Goal: Task Accomplishment & Management: Complete application form

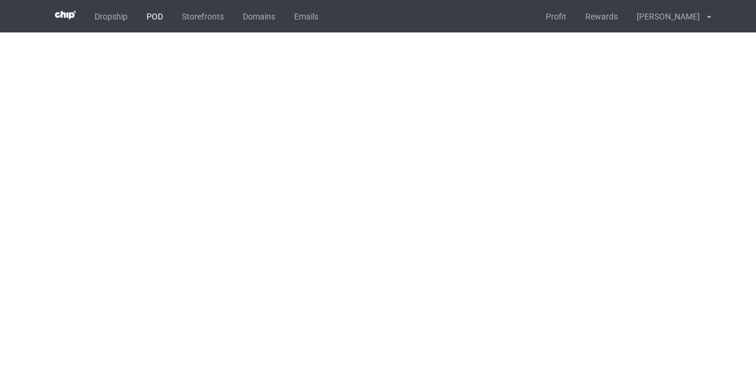
click at [151, 15] on link "POD" at bounding box center [154, 16] width 35 height 32
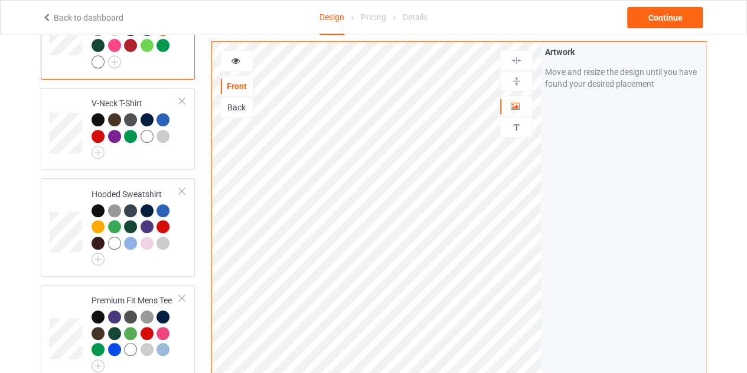
scroll to position [156, 0]
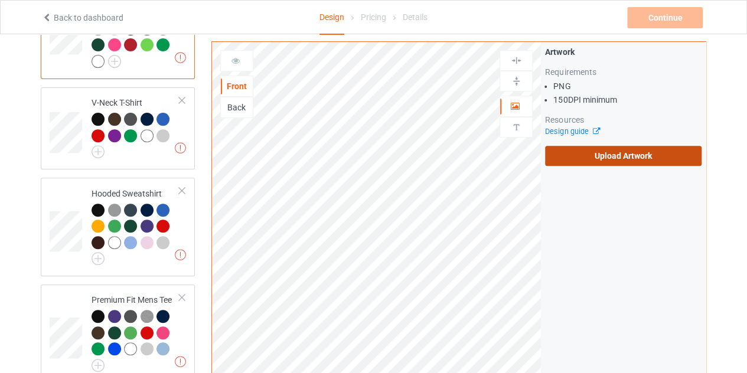
click at [577, 155] on label "Upload Artwork" at bounding box center [623, 156] width 157 height 20
click at [0, 0] on input "Upload Artwork" at bounding box center [0, 0] width 0 height 0
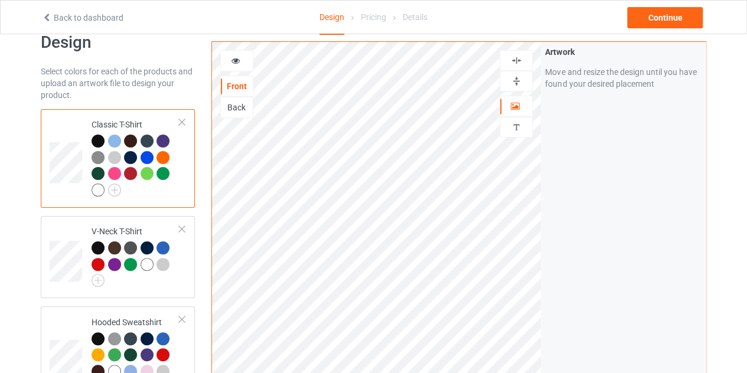
scroll to position [30, 0]
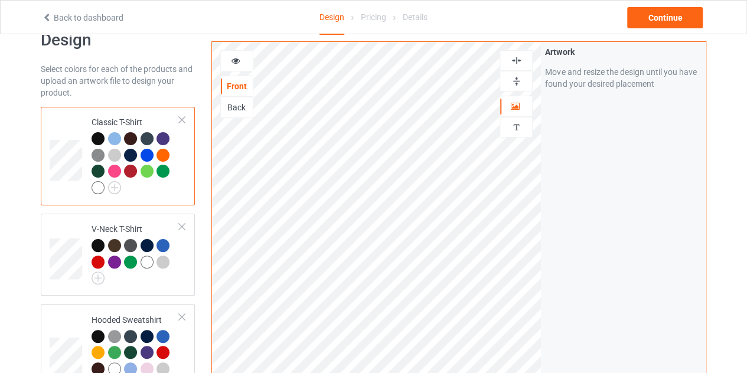
click at [95, 188] on div at bounding box center [98, 187] width 13 height 13
click at [233, 56] on icon at bounding box center [236, 59] width 10 height 8
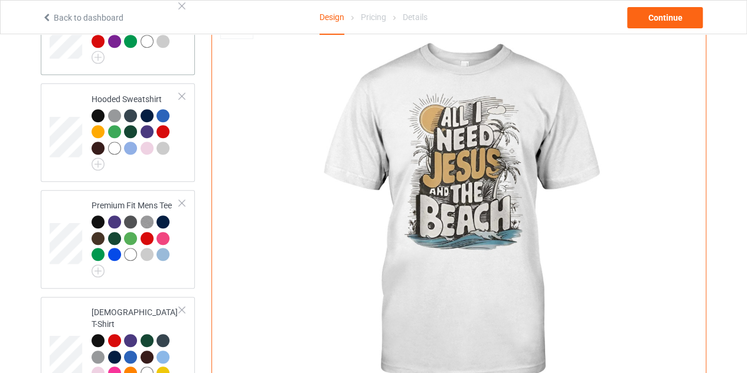
scroll to position [251, 0]
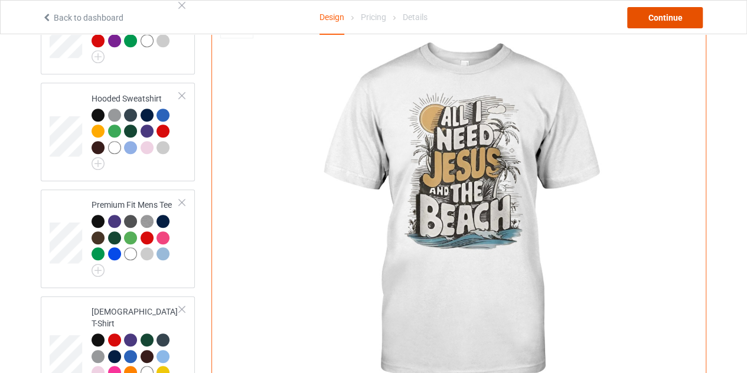
click at [651, 17] on div "Continue" at bounding box center [665, 17] width 76 height 21
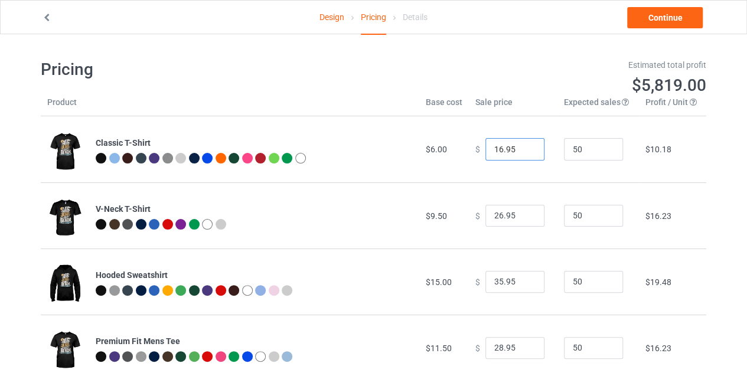
click at [524, 147] on input "16.95" at bounding box center [514, 149] width 59 height 22
type input "17.95"
click at [654, 25] on link "Continue" at bounding box center [665, 17] width 76 height 21
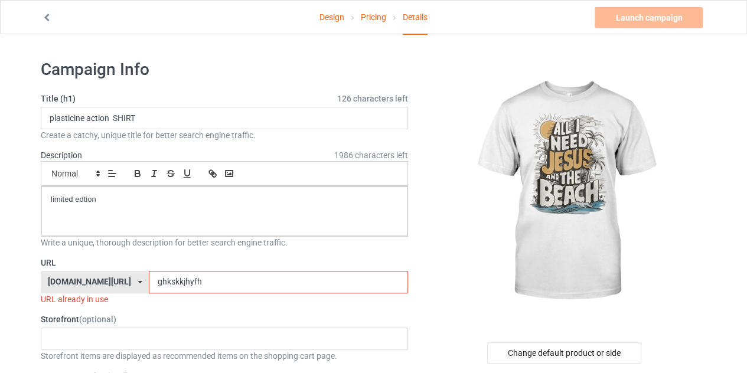
click at [180, 281] on input "ghkskkjhyfh" at bounding box center [278, 282] width 259 height 22
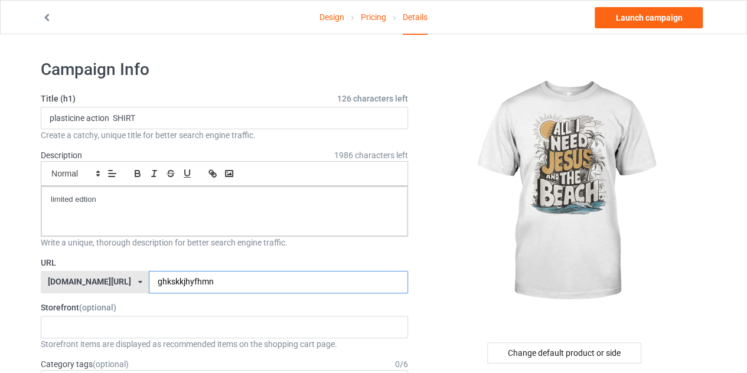
type input "ghkskkjhyfhmn"
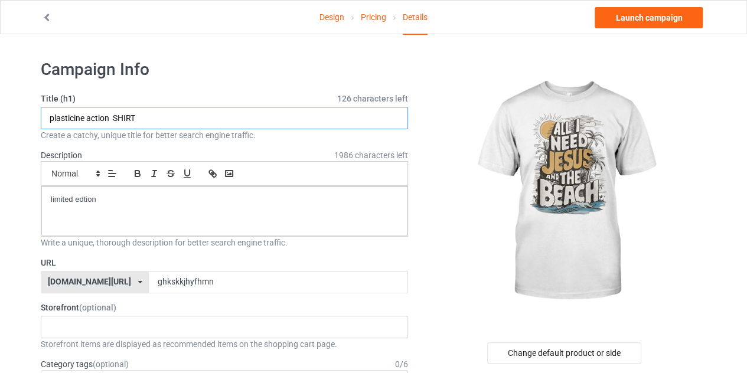
click at [109, 117] on input "plasticine action SHIRT" at bounding box center [224, 118] width 367 height 22
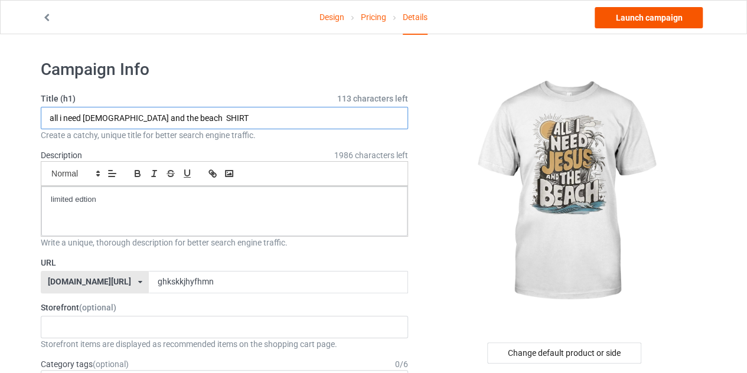
type input "all i need [DEMOGRAPHIC_DATA] and the beach SHIRT"
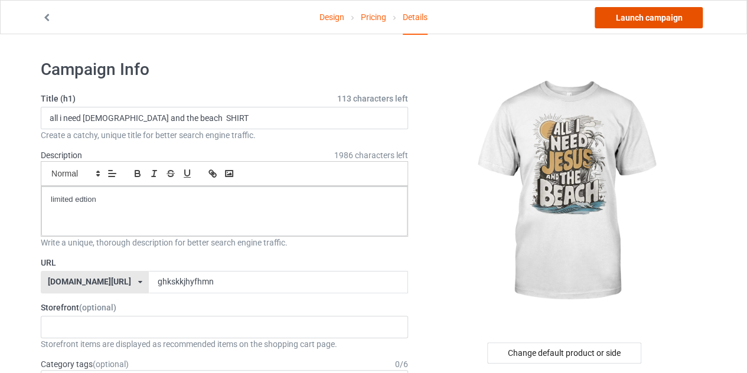
click at [658, 22] on link "Launch campaign" at bounding box center [649, 17] width 108 height 21
